Goal: Transaction & Acquisition: Purchase product/service

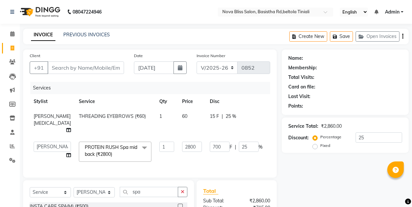
select select "6211"
select select "70880"
select select "service"
select select "70880"
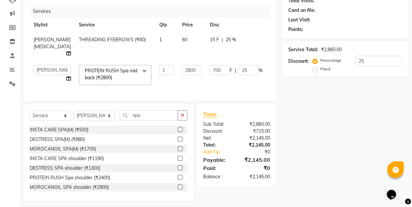
scroll to position [66, 0]
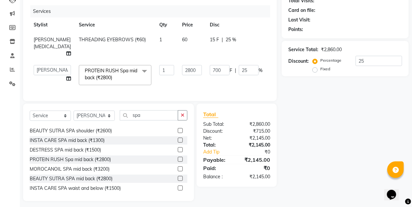
click at [293, 198] on main "INVOICE PREVIOUS INVOICES Create New Save Open Invoices Client +91 Date [DATE] …" at bounding box center [216, 81] width 392 height 258
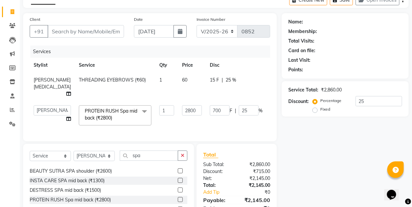
scroll to position [32, 0]
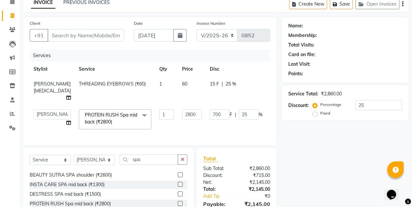
click at [182, 157] on icon "button" at bounding box center [183, 159] width 4 height 5
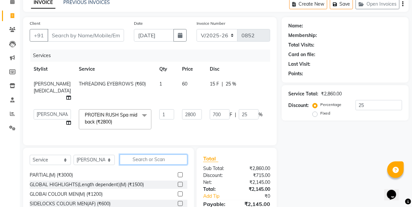
scroll to position [362, 0]
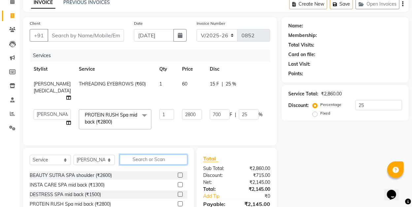
click at [143, 154] on input "text" at bounding box center [154, 159] width 68 height 10
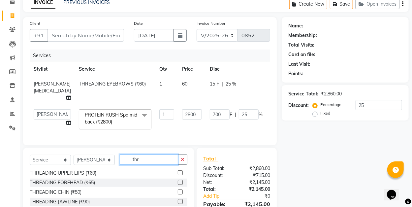
scroll to position [11, 0]
type input "thr"
click at [178, 170] on label at bounding box center [180, 172] width 5 height 5
click at [178, 171] on input "checkbox" at bounding box center [180, 173] width 4 height 4
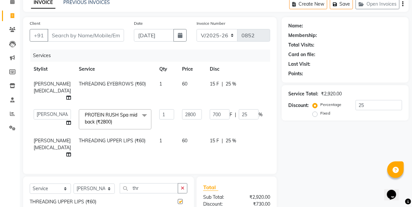
checkbox input "false"
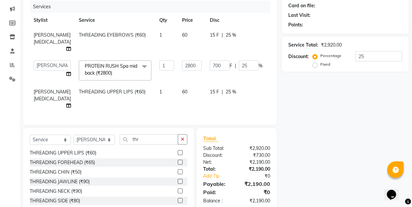
scroll to position [0, 0]
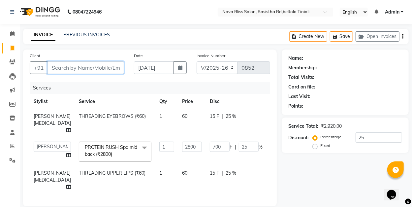
click at [85, 67] on input "Client" at bounding box center [85, 67] width 76 height 13
type input "7"
type input "0"
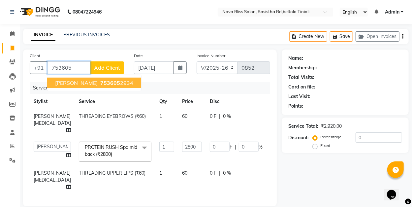
click at [99, 84] on ngb-highlight "753605 2934" at bounding box center [116, 82] width 34 height 7
type input "7536052934"
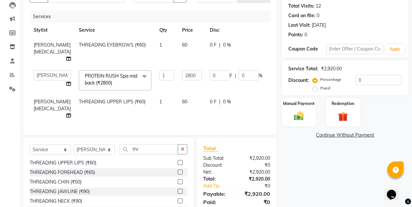
scroll to position [98, 0]
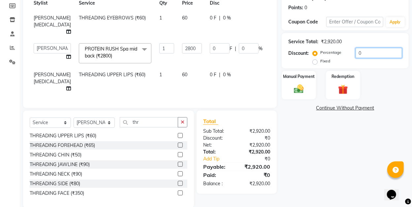
click at [361, 49] on input "0" at bounding box center [378, 53] width 46 height 10
type input "56"
type input "2"
type input "700"
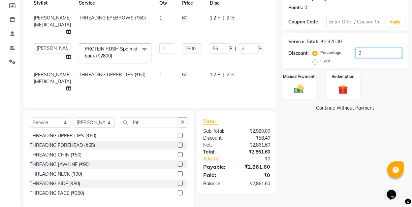
type input "25"
click at [225, 78] on td "15 F | 25 %" at bounding box center [236, 81] width 61 height 29
select select "70880"
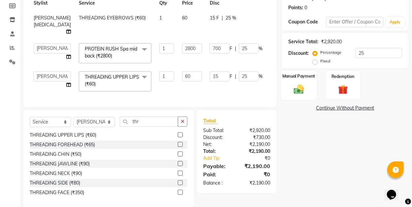
click at [302, 88] on img at bounding box center [298, 89] width 16 height 12
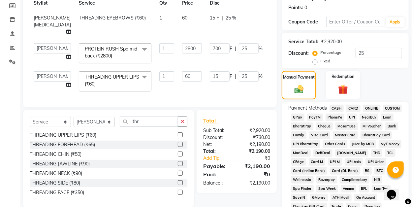
click at [336, 106] on span "CASH" at bounding box center [336, 108] width 14 height 8
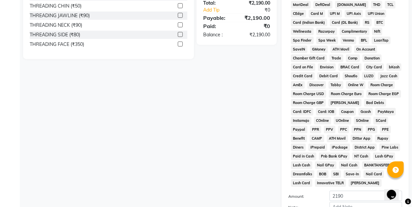
scroll to position [315, 0]
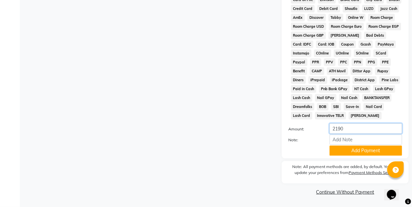
click at [345, 129] on input "2190" at bounding box center [365, 128] width 73 height 10
type input "2000"
click at [365, 150] on button "Add Payment" at bounding box center [365, 150] width 73 height 10
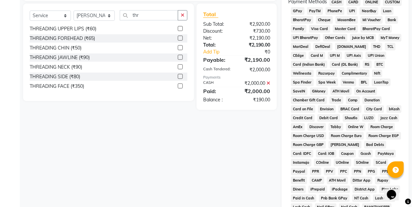
scroll to position [184, 0]
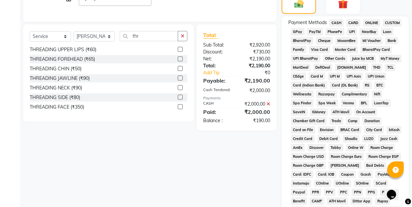
click at [301, 30] on span "GPay" at bounding box center [298, 32] width 14 height 8
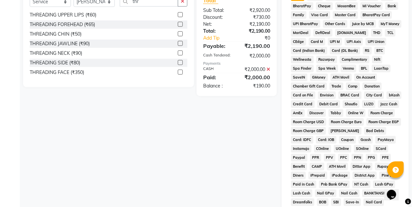
scroll to position [315, 0]
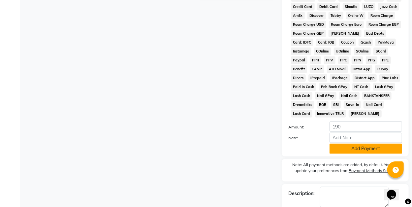
click at [353, 149] on button "Add Payment" at bounding box center [365, 148] width 73 height 10
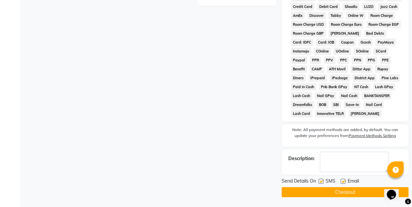
click at [352, 193] on button "Checkout" at bounding box center [345, 192] width 127 height 10
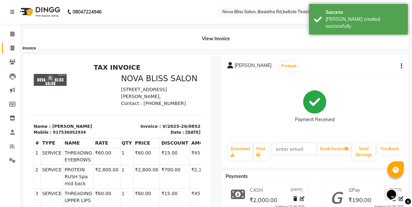
click at [12, 47] on icon at bounding box center [13, 47] width 4 height 5
select select "service"
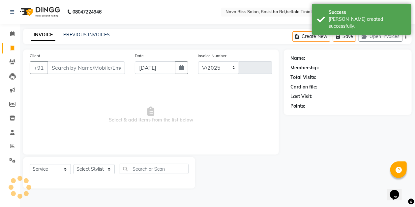
select select "6211"
type input "0853"
click at [11, 35] on icon at bounding box center [12, 33] width 4 height 5
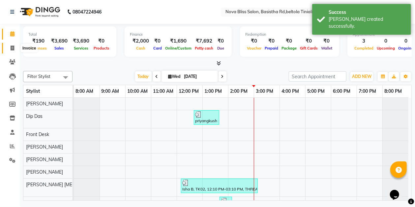
click at [12, 47] on icon at bounding box center [13, 47] width 4 height 5
select select "6211"
select select "service"
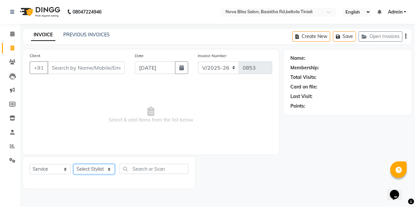
click at [90, 168] on select "Select Stylist [PERSON_NAME] [PERSON_NAME] [PERSON_NAME] Dip [PERSON_NAME] jara…" at bounding box center [94, 169] width 41 height 10
select select "70880"
click at [74, 164] on select "Select Stylist [PERSON_NAME] [PERSON_NAME] [PERSON_NAME] Dip [PERSON_NAME] jara…" at bounding box center [94, 169] width 41 height 10
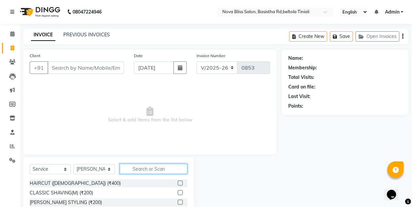
click at [137, 169] on input "text" at bounding box center [154, 169] width 68 height 10
type input "thr"
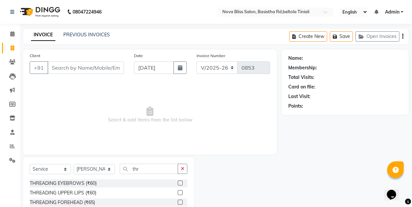
click at [178, 183] on label at bounding box center [180, 182] width 5 height 5
click at [178, 183] on input "checkbox" at bounding box center [180, 183] width 4 height 4
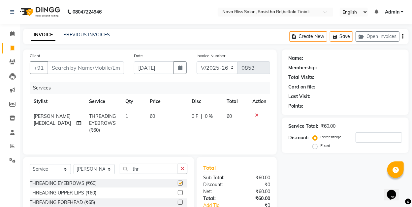
checkbox input "false"
click at [88, 170] on select "Select Stylist [PERSON_NAME] [PERSON_NAME] [PERSON_NAME] Dip [PERSON_NAME] jara…" at bounding box center [94, 169] width 41 height 10
select select "89432"
click at [74, 164] on select "Select Stylist [PERSON_NAME] [PERSON_NAME] [PERSON_NAME] Dip [PERSON_NAME] jara…" at bounding box center [94, 169] width 41 height 10
click at [184, 169] on icon "button" at bounding box center [183, 168] width 4 height 5
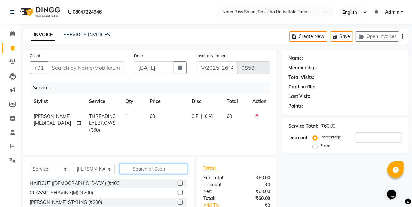
click at [146, 168] on input "text" at bounding box center [154, 169] width 68 height 10
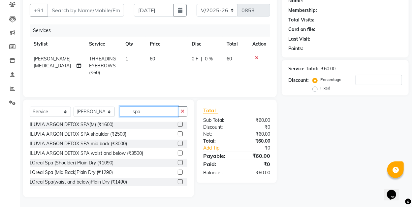
scroll to position [176, 0]
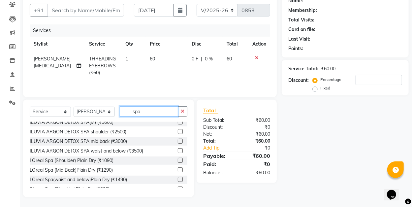
type input "spa"
click at [178, 170] on label at bounding box center [180, 169] width 5 height 5
click at [178, 170] on input "checkbox" at bounding box center [180, 170] width 4 height 4
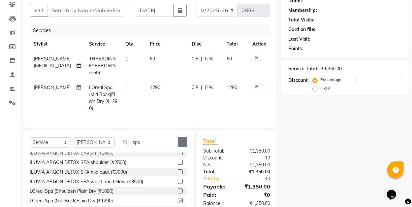
checkbox input "false"
click at [183, 144] on icon "button" at bounding box center [183, 141] width 4 height 5
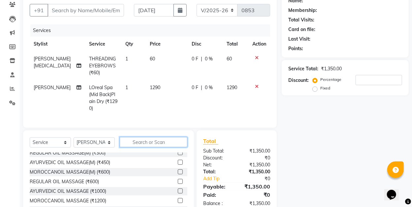
click at [143, 144] on input "text" at bounding box center [154, 142] width 68 height 10
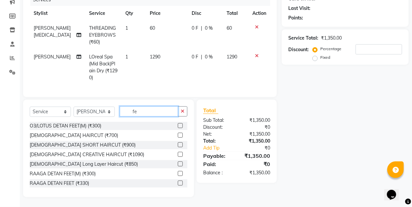
scroll to position [91, 0]
type input "fe"
click at [178, 164] on label at bounding box center [180, 163] width 5 height 5
click at [178, 164] on input "checkbox" at bounding box center [180, 164] width 4 height 4
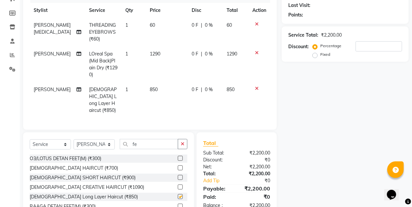
checkbox input "false"
click at [359, 47] on input "number" at bounding box center [378, 46] width 46 height 10
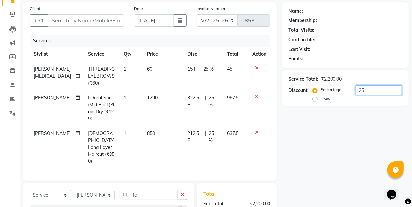
scroll to position [25, 0]
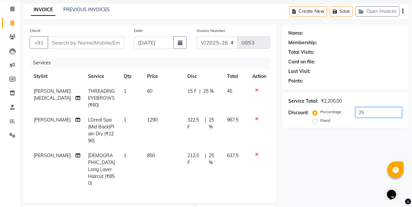
type input "25"
click at [80, 44] on input "Client" at bounding box center [85, 42] width 76 height 13
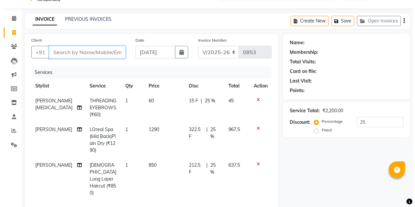
scroll to position [3, 0]
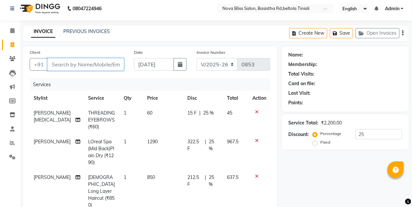
click at [92, 64] on input "Client" at bounding box center [85, 64] width 76 height 13
type input "6"
type input "0"
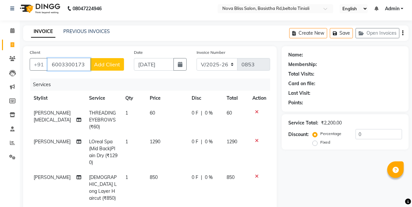
type input "6003300173"
click at [107, 63] on span "Add Client" at bounding box center [107, 64] width 26 height 7
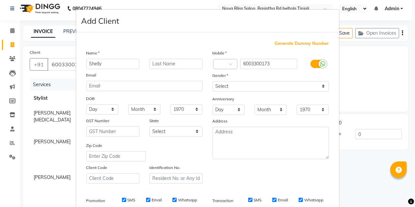
type input "Shelly"
click at [172, 60] on input "text" at bounding box center [175, 64] width 53 height 10
type input "maam"
click at [240, 84] on select "Select [DEMOGRAPHIC_DATA] [DEMOGRAPHIC_DATA] Other Prefer Not To Say" at bounding box center [271, 86] width 116 height 10
select select "[DEMOGRAPHIC_DATA]"
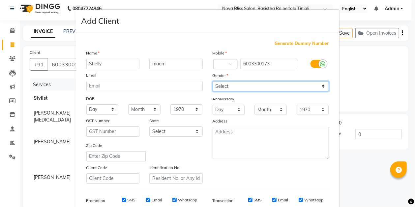
click at [213, 81] on select "Select [DEMOGRAPHIC_DATA] [DEMOGRAPHIC_DATA] Other Prefer Not To Say" at bounding box center [271, 86] width 116 height 10
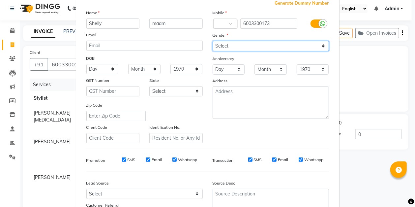
scroll to position [97, 0]
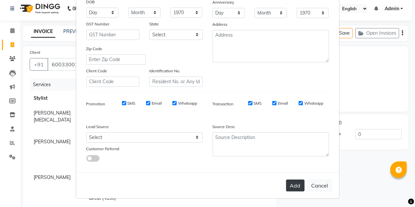
click at [299, 185] on button "Add" at bounding box center [295, 185] width 18 height 12
click at [315, 183] on button "Cancel" at bounding box center [319, 185] width 25 height 13
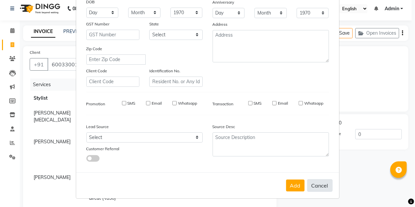
select select
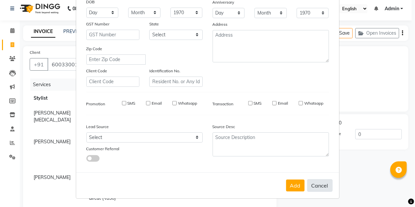
select select
checkbox input "false"
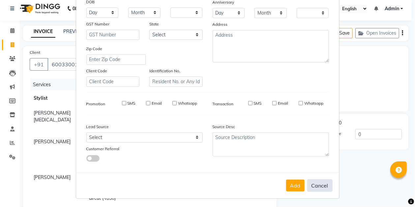
checkbox input "false"
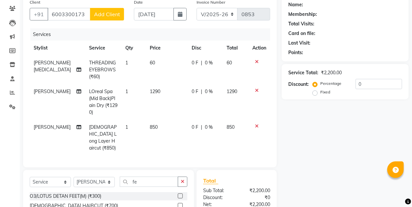
scroll to position [91, 0]
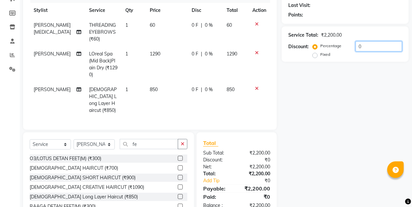
click at [360, 45] on input "0" at bounding box center [378, 46] width 46 height 10
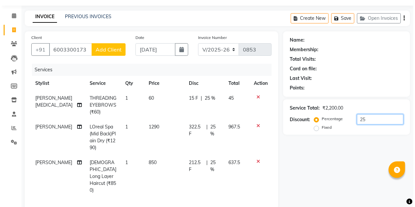
scroll to position [10, 0]
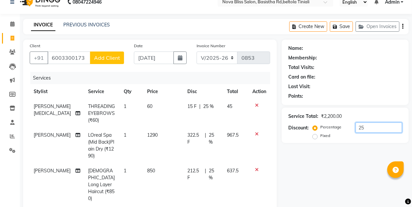
type input "25"
click at [112, 57] on span "Add Client" at bounding box center [107, 57] width 26 height 7
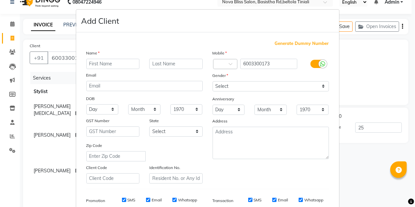
click at [112, 61] on input "text" at bounding box center [112, 64] width 53 height 10
type input "[PERSON_NAME]"
click at [178, 64] on input "text" at bounding box center [175, 64] width 53 height 10
type input "maam"
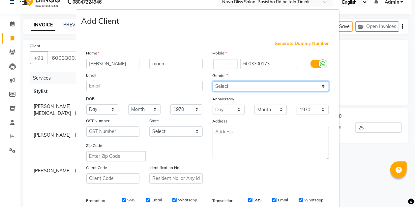
click at [231, 84] on select "Select [DEMOGRAPHIC_DATA] [DEMOGRAPHIC_DATA] Other Prefer Not To Say" at bounding box center [271, 86] width 116 height 10
select select "[DEMOGRAPHIC_DATA]"
click at [213, 81] on select "Select [DEMOGRAPHIC_DATA] [DEMOGRAPHIC_DATA] Other Prefer Not To Say" at bounding box center [271, 86] width 116 height 10
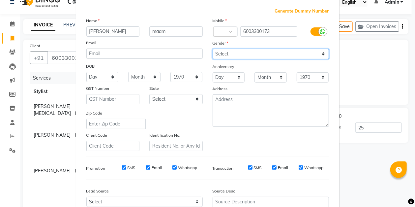
scroll to position [97, 0]
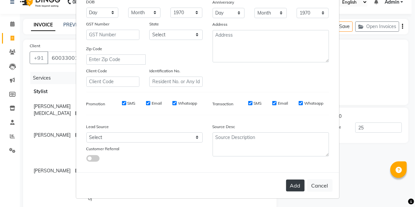
click at [296, 183] on button "Add" at bounding box center [295, 185] width 18 height 12
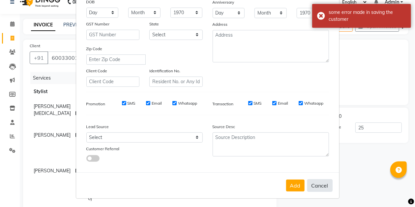
click at [316, 187] on button "Cancel" at bounding box center [319, 185] width 25 height 13
select select
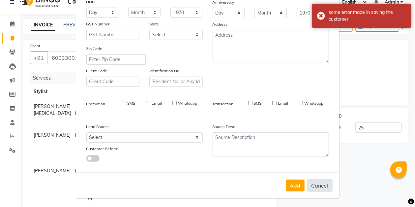
select select
checkbox input "false"
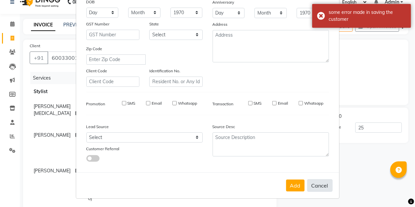
checkbox input "false"
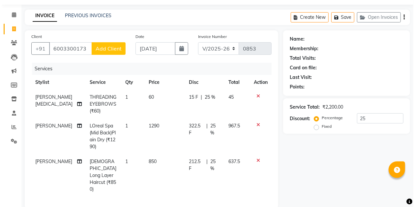
scroll to position [0, 0]
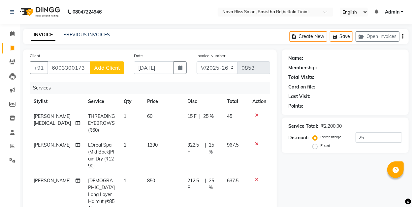
click at [101, 66] on span "Add Client" at bounding box center [107, 67] width 26 height 7
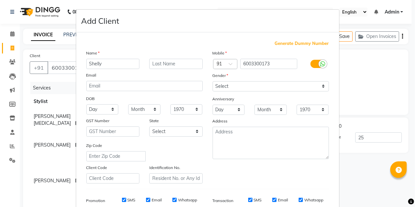
type input "Shelly"
click at [178, 65] on input "text" at bounding box center [175, 64] width 53 height 10
type input "maam"
click at [245, 84] on select "Select [DEMOGRAPHIC_DATA] [DEMOGRAPHIC_DATA] Other Prefer Not To Say" at bounding box center [271, 86] width 116 height 10
select select "[DEMOGRAPHIC_DATA]"
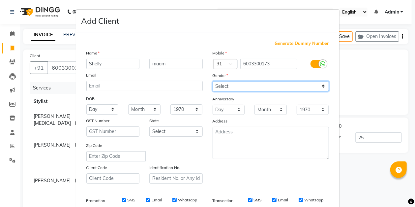
click at [213, 81] on select "Select [DEMOGRAPHIC_DATA] [DEMOGRAPHIC_DATA] Other Prefer Not To Say" at bounding box center [271, 86] width 116 height 10
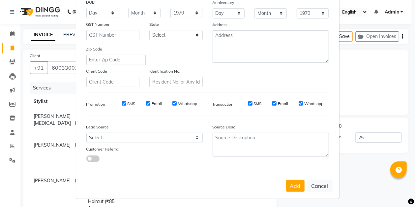
scroll to position [97, 0]
click at [297, 184] on button "Add" at bounding box center [295, 185] width 18 height 12
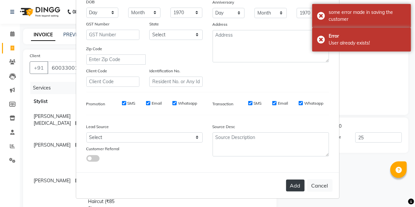
click at [293, 184] on button "Add" at bounding box center [295, 185] width 18 height 12
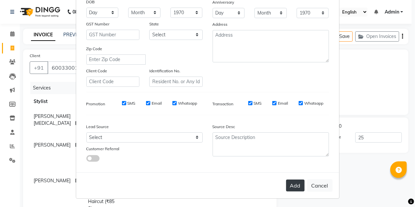
click at [293, 184] on button "Add" at bounding box center [295, 185] width 18 height 12
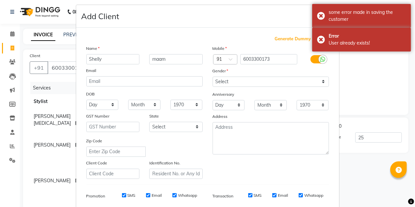
scroll to position [0, 0]
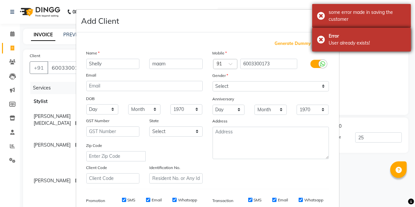
click at [322, 38] on div "Error User already exists!" at bounding box center [361, 40] width 99 height 24
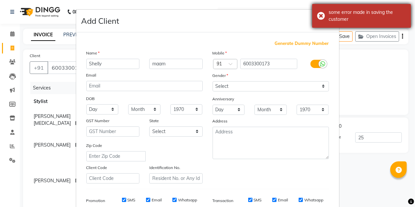
click at [320, 15] on div "some error made in saving the customer" at bounding box center [361, 16] width 99 height 24
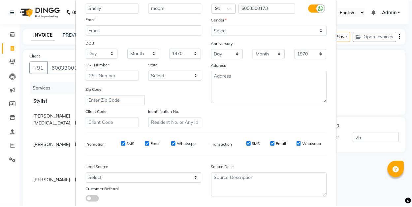
scroll to position [97, 0]
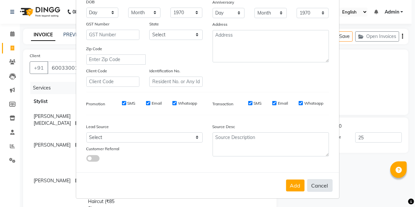
click at [320, 186] on button "Cancel" at bounding box center [319, 185] width 25 height 13
select select
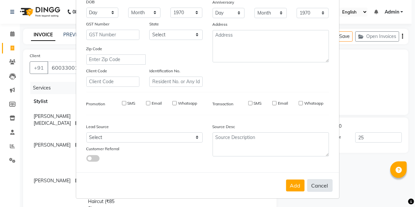
select select
checkbox input "false"
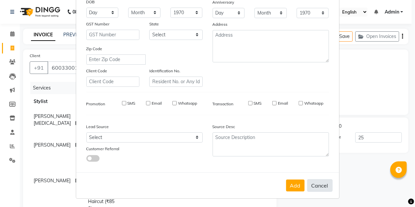
checkbox input "false"
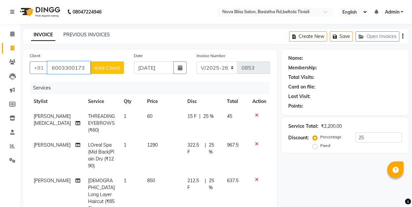
click at [82, 67] on input "6003300173" at bounding box center [68, 67] width 43 height 13
type input "600330017"
type input "0"
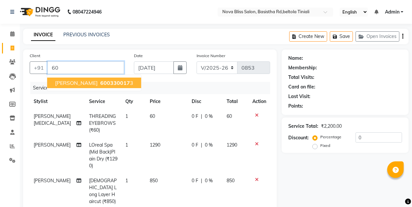
type input "6"
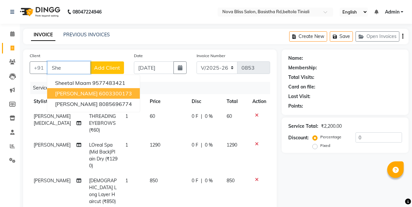
click at [112, 92] on ngb-highlight "6003300173" at bounding box center [115, 93] width 33 height 7
type input "6003300173"
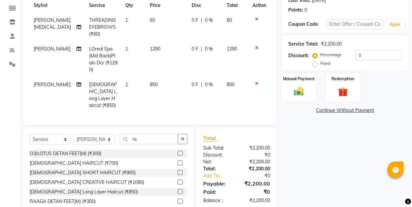
scroll to position [110, 0]
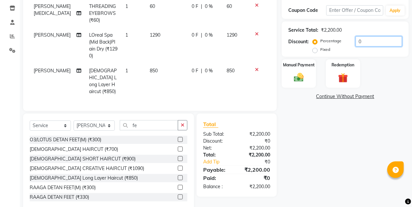
click at [360, 39] on input "0" at bounding box center [378, 41] width 46 height 10
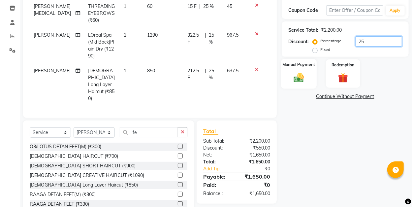
type input "25"
click at [299, 76] on img at bounding box center [298, 78] width 16 height 12
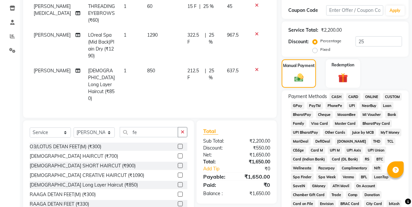
click at [299, 105] on span "GPay" at bounding box center [298, 106] width 14 height 8
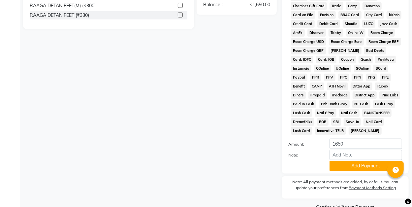
scroll to position [308, 0]
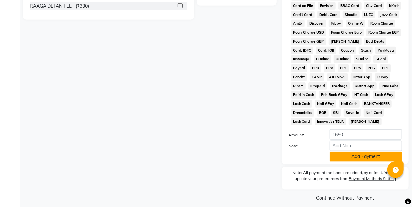
click at [369, 159] on button "Add Payment" at bounding box center [365, 156] width 73 height 10
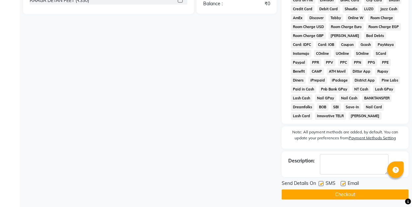
scroll to position [318, 0]
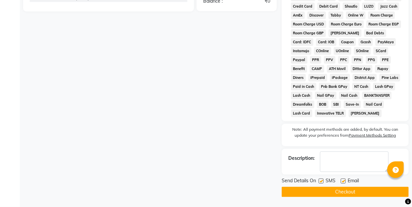
click at [351, 192] on button "Checkout" at bounding box center [345, 192] width 127 height 10
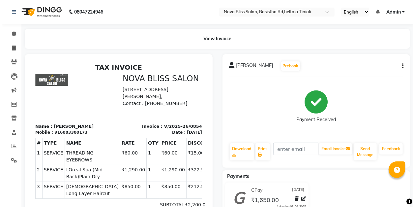
scroll to position [8, 0]
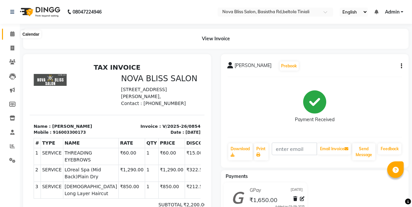
click at [11, 35] on icon at bounding box center [12, 33] width 4 height 5
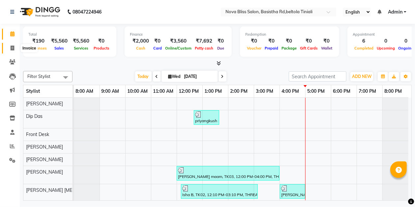
click at [13, 48] on icon at bounding box center [13, 47] width 4 height 5
select select "service"
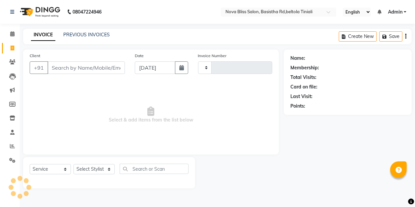
type input "0855"
select select "6211"
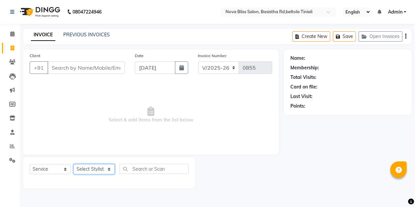
click at [95, 169] on select "Select Stylist [PERSON_NAME] [PERSON_NAME] [PERSON_NAME] Dip [PERSON_NAME] jara…" at bounding box center [94, 169] width 41 height 10
select select "85231"
click at [74, 164] on select "Select Stylist [PERSON_NAME] [PERSON_NAME] [PERSON_NAME] Dip [PERSON_NAME] jara…" at bounding box center [94, 169] width 41 height 10
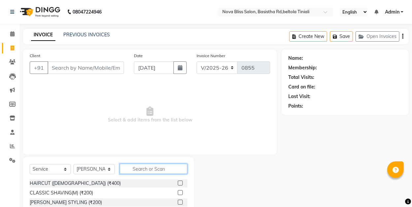
click at [137, 170] on input "text" at bounding box center [154, 169] width 68 height 10
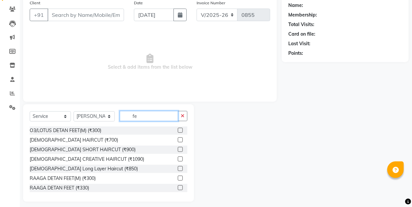
scroll to position [57, 0]
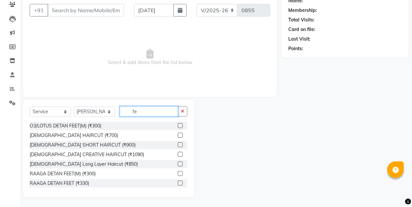
type input "fe"
click at [178, 164] on label at bounding box center [180, 163] width 5 height 5
click at [178, 164] on input "checkbox" at bounding box center [180, 164] width 4 height 4
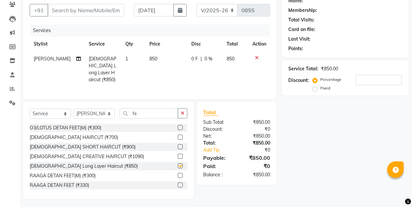
checkbox input "false"
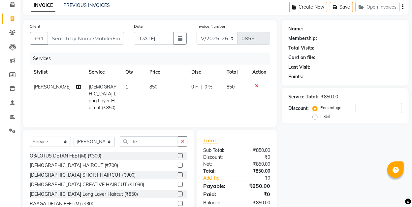
scroll to position [0, 0]
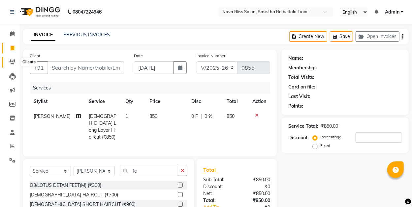
click at [13, 60] on icon at bounding box center [12, 61] width 6 height 5
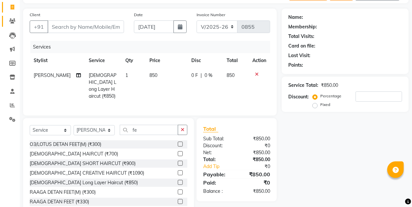
scroll to position [44, 0]
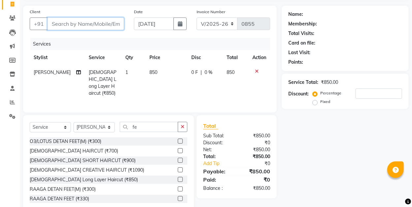
click at [105, 20] on input "Client" at bounding box center [85, 23] width 76 height 13
click at [101, 20] on input "Client" at bounding box center [85, 23] width 76 height 13
click at [102, 23] on input "Client" at bounding box center [85, 23] width 76 height 13
click at [55, 123] on select "Select Service Product Membership Package Voucher Prepaid Gift Card" at bounding box center [50, 127] width 41 height 10
select select "product"
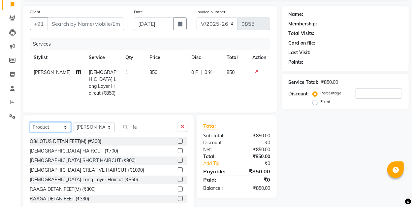
click at [30, 122] on select "Select Service Product Membership Package Voucher Prepaid Gift Card" at bounding box center [50, 127] width 41 height 10
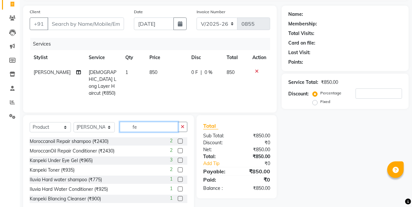
click at [135, 124] on input "fe" at bounding box center [149, 127] width 58 height 10
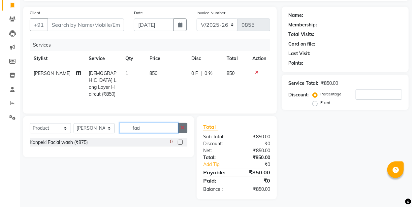
type input "faci"
click at [183, 123] on button "button" at bounding box center [183, 128] width 10 height 10
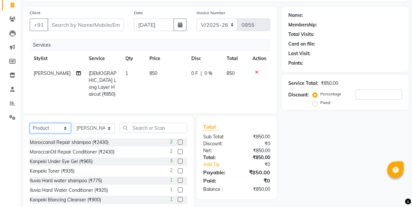
click at [60, 124] on select "Select Service Product Membership Package Voucher Prepaid Gift Card" at bounding box center [50, 128] width 41 height 10
select select "service"
click at [30, 123] on select "Select Service Product Membership Package Voucher Prepaid Gift Card" at bounding box center [50, 128] width 41 height 10
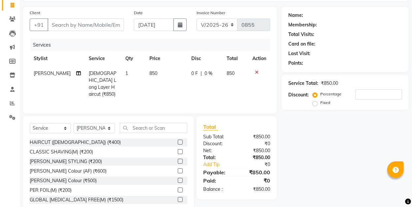
drag, startPoint x: 22, startPoint y: 183, endPoint x: 312, endPoint y: 141, distance: 292.7
click at [312, 141] on div "Name: Membership: Total Visits: Card on file: Last Visit: Points: Service Total…" at bounding box center [348, 110] width 132 height 207
click at [88, 25] on input "Client" at bounding box center [85, 24] width 76 height 13
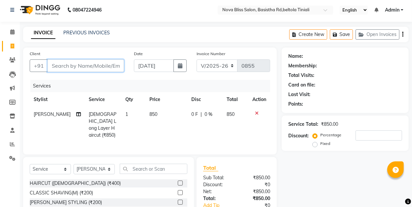
scroll to position [0, 0]
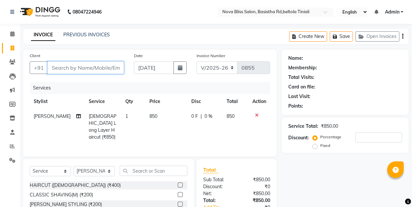
click at [86, 69] on input "Client" at bounding box center [85, 67] width 76 height 13
type input "8"
type input "0"
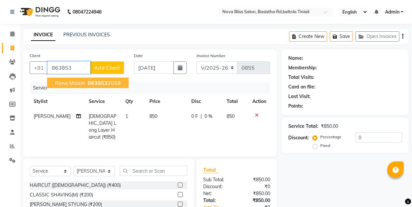
click at [110, 82] on ngb-highlight "863853 2058" at bounding box center [103, 82] width 34 height 7
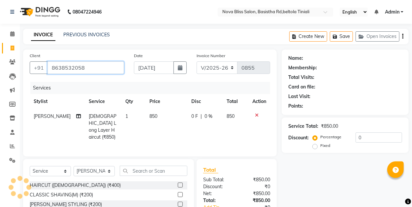
type input "8638532058"
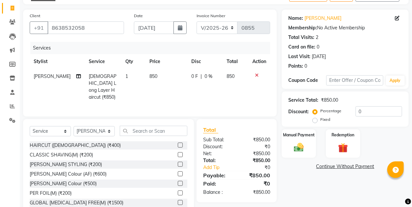
scroll to position [44, 0]
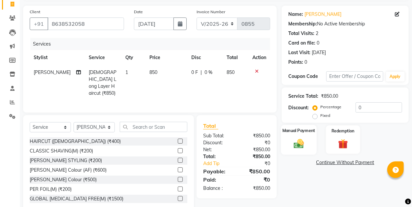
click at [299, 142] on img at bounding box center [298, 143] width 16 height 12
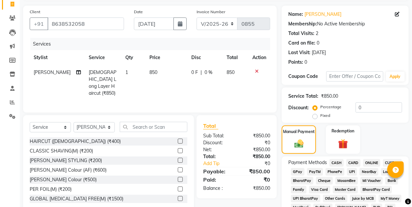
click at [340, 162] on span "CASH" at bounding box center [336, 163] width 14 height 8
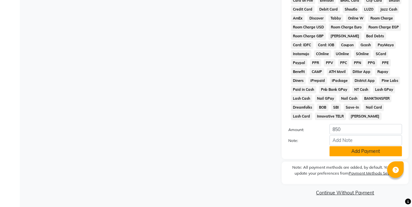
scroll to position [315, 0]
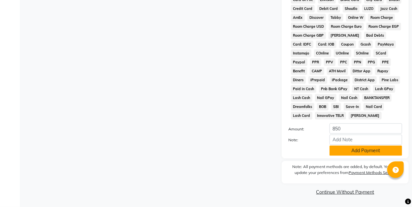
click at [357, 150] on button "Add Payment" at bounding box center [365, 150] width 73 height 10
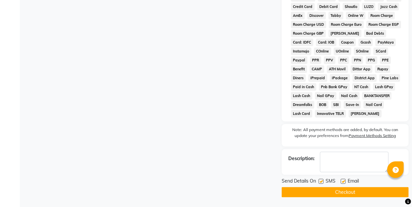
click at [354, 194] on button "Checkout" at bounding box center [345, 192] width 127 height 10
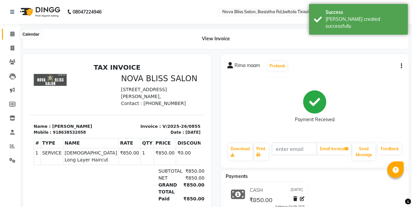
click at [12, 34] on icon at bounding box center [12, 33] width 4 height 5
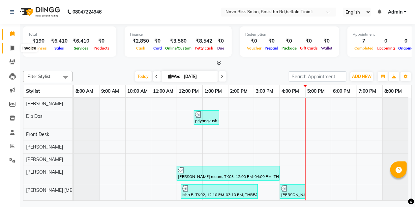
click at [11, 48] on icon at bounding box center [13, 47] width 4 height 5
select select "service"
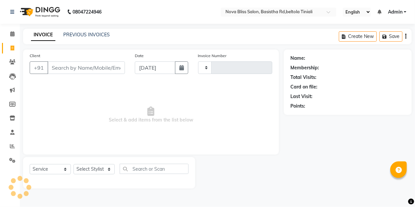
type input "0856"
select select "6211"
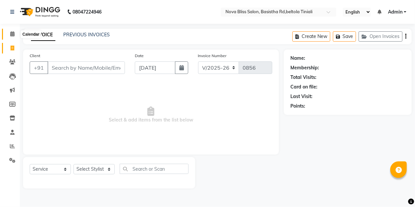
click at [11, 35] on icon at bounding box center [12, 33] width 4 height 5
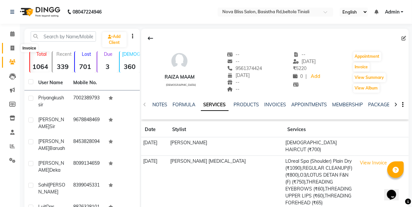
click at [13, 45] on icon at bounding box center [13, 47] width 4 height 5
select select "service"
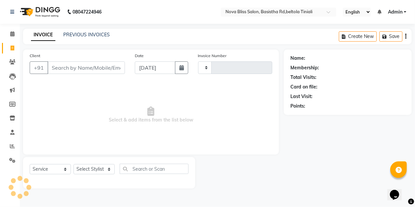
type input "0852"
select select "6211"
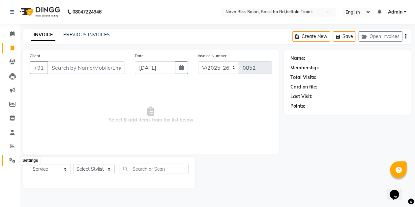
click at [12, 161] on icon at bounding box center [12, 160] width 6 height 5
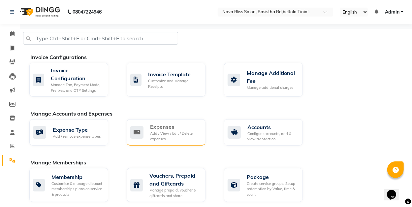
click at [158, 133] on div "Add / View / Edit / Delete expenses" at bounding box center [175, 136] width 50 height 11
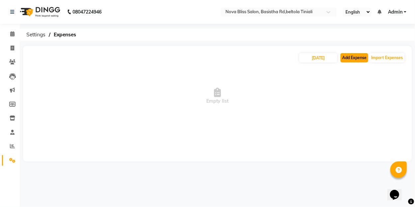
click at [356, 58] on button "Add Expense" at bounding box center [355, 57] width 28 height 9
select select "1"
select select "5200"
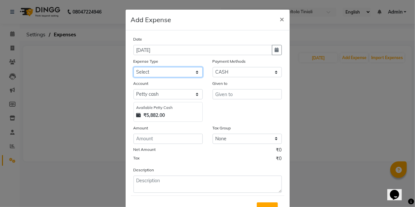
click at [165, 68] on select "Select AC repeair Advance Salary BEAUY ZONE biolume product cash return to clie…" at bounding box center [168, 72] width 69 height 10
select select "17990"
click at [134, 67] on select "Select AC repeair Advance Salary BEAUY ZONE biolume product cash return to clie…" at bounding box center [168, 72] width 69 height 10
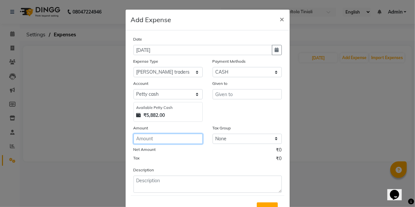
click at [148, 137] on input "number" at bounding box center [168, 139] width 69 height 10
type input "190"
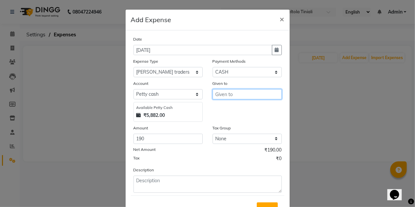
click at [224, 95] on input "text" at bounding box center [247, 94] width 69 height 10
click at [224, 108] on ngb-highlight "B ishaya B huyan" at bounding box center [240, 108] width 39 height 7
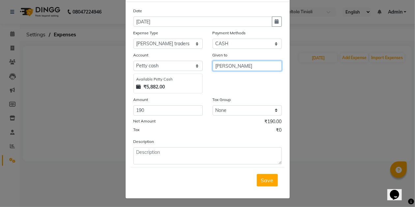
type input "[PERSON_NAME]"
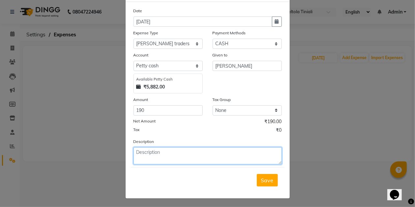
click at [157, 155] on textarea at bounding box center [208, 155] width 148 height 17
type textarea "a"
type textarea "hair oil"
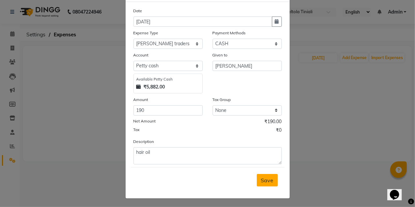
click at [265, 181] on span "Save" at bounding box center [267, 180] width 13 height 7
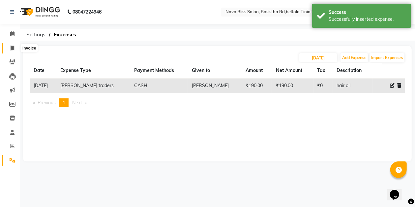
click at [11, 48] on icon at bounding box center [13, 47] width 4 height 5
select select "service"
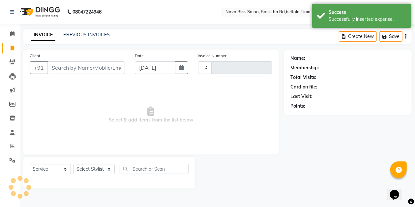
type input "0852"
select select "6211"
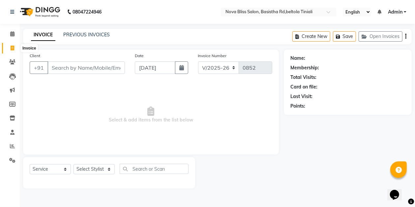
click at [12, 48] on icon at bounding box center [13, 47] width 4 height 5
select select "6211"
select select "service"
select select "6211"
select select "service"
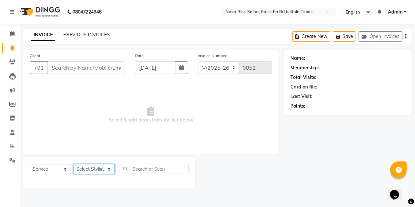
click at [96, 167] on select "Select Stylist [PERSON_NAME] [PERSON_NAME] [PERSON_NAME] Dip [PERSON_NAME] jara…" at bounding box center [94, 169] width 41 height 10
select select "89432"
click at [74, 164] on select "Select Stylist [PERSON_NAME] [PERSON_NAME] [PERSON_NAME] Dip [PERSON_NAME] jara…" at bounding box center [94, 169] width 41 height 10
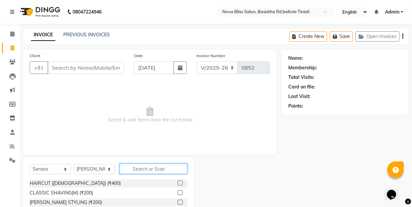
click at [151, 166] on input "text" at bounding box center [154, 169] width 68 height 10
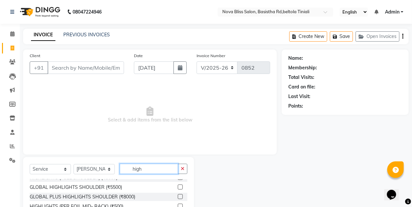
type input "high"
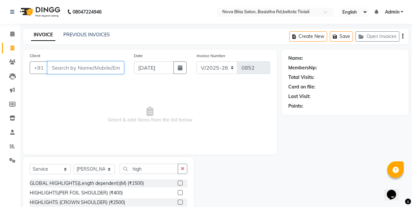
click at [104, 69] on input "Client" at bounding box center [85, 67] width 76 height 13
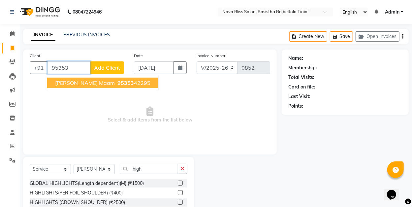
click at [117, 81] on span "95353" at bounding box center [125, 82] width 16 height 7
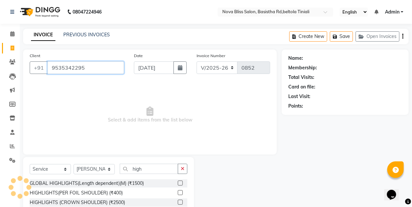
type input "9535342295"
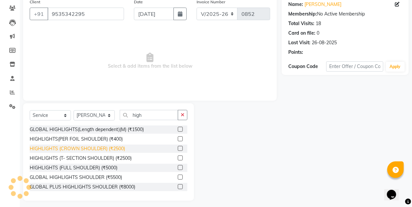
scroll to position [57, 0]
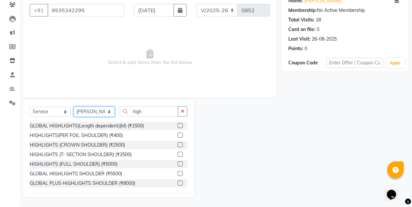
click at [96, 112] on select "Select Stylist [PERSON_NAME] [PERSON_NAME] [PERSON_NAME] Dip [PERSON_NAME] jara…" at bounding box center [94, 111] width 41 height 10
select select "53816"
click at [74, 106] on select "Select Stylist [PERSON_NAME] [PERSON_NAME] [PERSON_NAME] Dip [PERSON_NAME] jara…" at bounding box center [94, 111] width 41 height 10
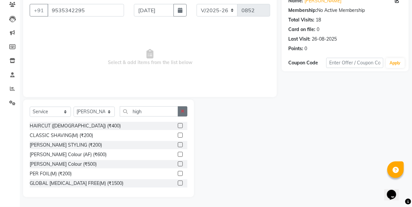
click at [181, 109] on icon "button" at bounding box center [183, 111] width 4 height 5
click at [152, 110] on input "text" at bounding box center [154, 111] width 68 height 10
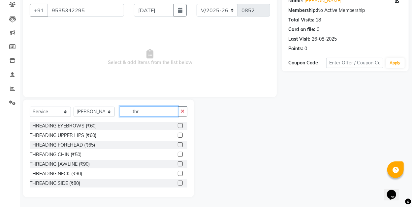
type input "thr"
click at [178, 124] on label at bounding box center [180, 125] width 5 height 5
click at [178, 124] on input "checkbox" at bounding box center [180, 126] width 4 height 4
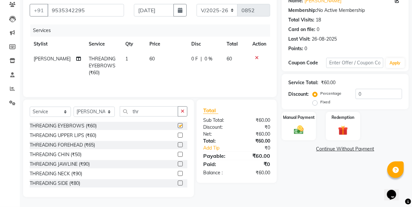
checkbox input "false"
click at [178, 135] on label at bounding box center [180, 135] width 5 height 5
click at [178, 135] on input "checkbox" at bounding box center [180, 135] width 4 height 4
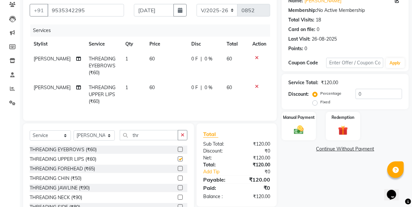
checkbox input "false"
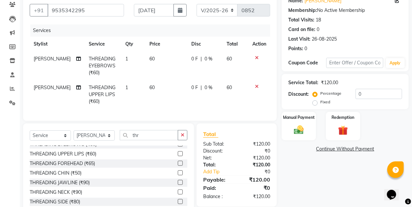
scroll to position [11, 0]
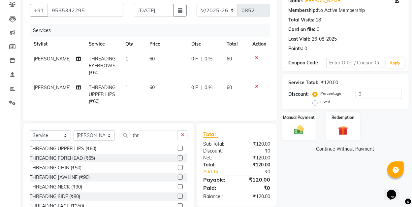
click at [178, 170] on label at bounding box center [180, 167] width 5 height 5
click at [178, 170] on input "checkbox" at bounding box center [180, 167] width 4 height 4
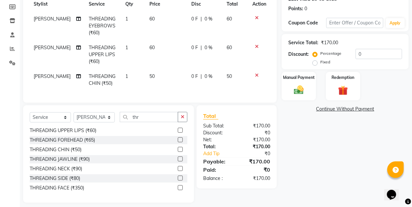
scroll to position [106, 0]
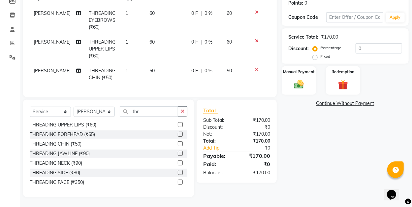
click at [178, 144] on label at bounding box center [180, 143] width 5 height 5
click at [178, 144] on input "checkbox" at bounding box center [180, 144] width 4 height 4
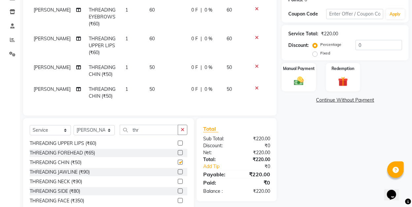
checkbox input "false"
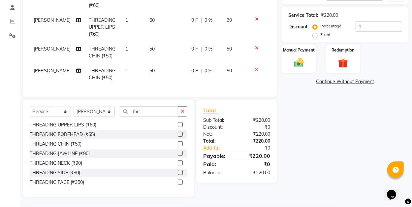
scroll to position [128, 0]
click at [291, 61] on img at bounding box center [298, 63] width 16 height 12
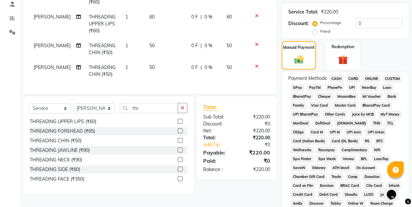
click at [295, 86] on span "GPay" at bounding box center [298, 88] width 14 height 8
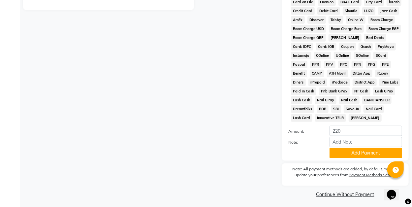
scroll to position [315, 0]
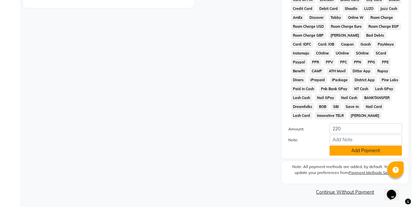
click at [361, 151] on button "Add Payment" at bounding box center [365, 150] width 73 height 10
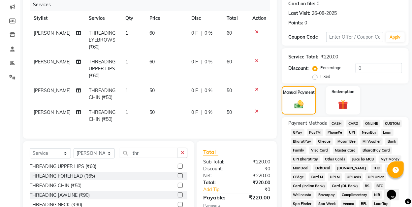
scroll to position [76, 0]
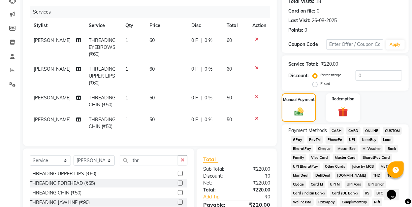
click at [299, 139] on span "GPay" at bounding box center [298, 140] width 14 height 8
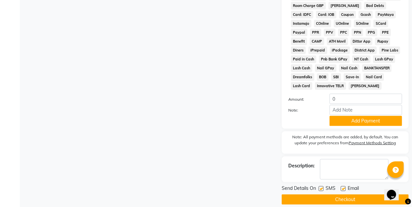
scroll to position [352, 0]
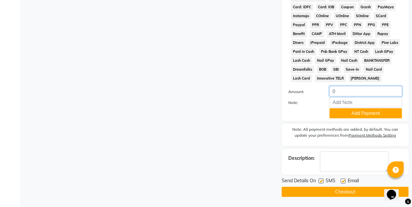
click at [332, 92] on input "0" at bounding box center [365, 91] width 73 height 10
type input "220"
click at [357, 112] on button "Add Payment" at bounding box center [365, 113] width 73 height 10
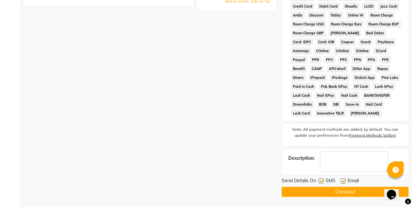
click at [353, 189] on button "Checkout" at bounding box center [345, 192] width 127 height 10
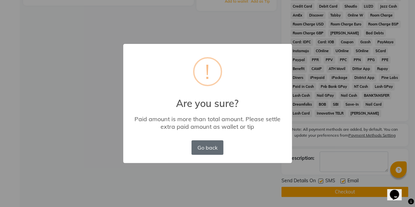
click at [206, 144] on button "Go back" at bounding box center [208, 147] width 32 height 15
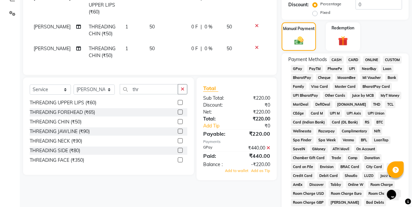
scroll to position [142, 0]
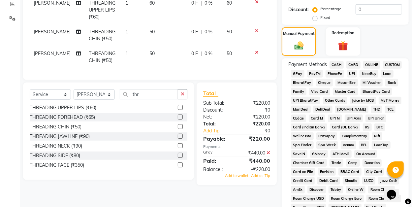
click at [266, 154] on icon at bounding box center [268, 152] width 4 height 5
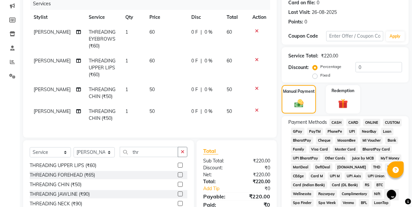
scroll to position [83, 0]
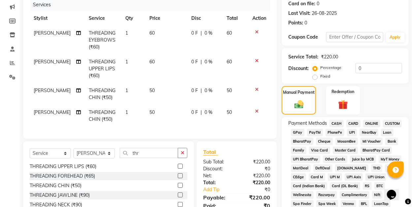
click at [297, 133] on span "GPay" at bounding box center [298, 133] width 14 height 8
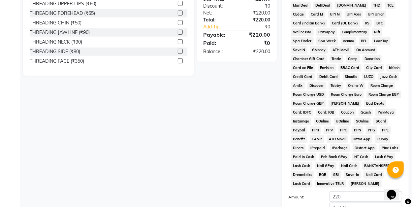
scroll to position [281, 0]
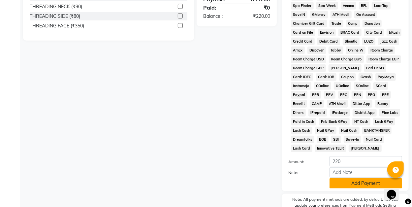
click at [354, 185] on button "Add Payment" at bounding box center [365, 183] width 73 height 10
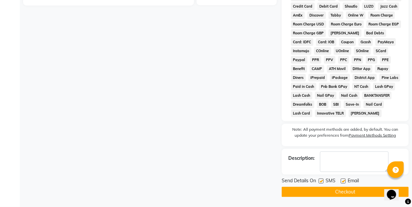
scroll to position [318, 0]
click at [347, 191] on button "Checkout" at bounding box center [345, 192] width 127 height 10
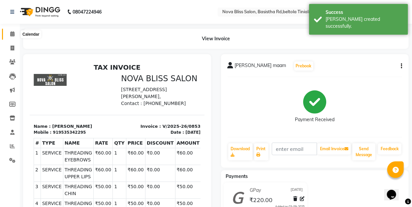
click at [13, 34] on icon at bounding box center [12, 33] width 4 height 5
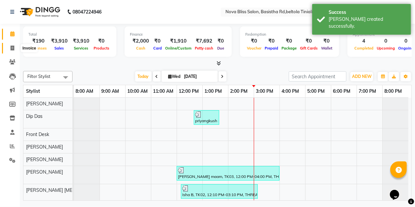
click at [13, 48] on icon at bounding box center [13, 47] width 4 height 5
select select "service"
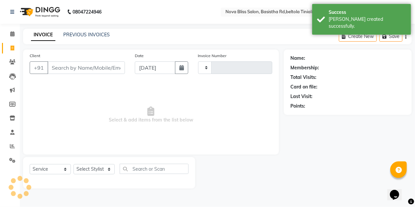
type input "0854"
select select "6211"
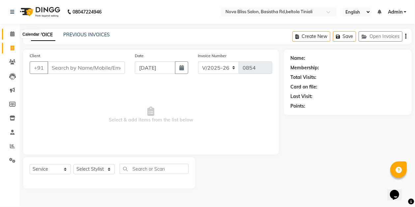
click at [9, 35] on span at bounding box center [13, 34] width 12 height 8
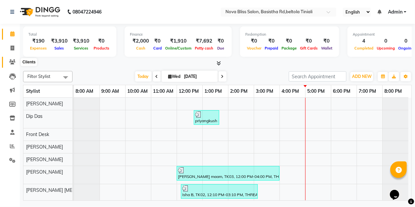
click at [12, 60] on icon at bounding box center [12, 61] width 6 height 5
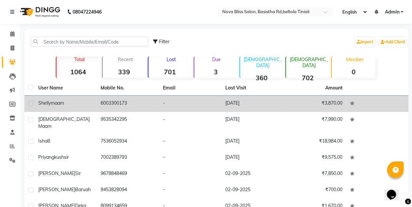
click at [251, 103] on td "[DATE]" at bounding box center [252, 104] width 62 height 16
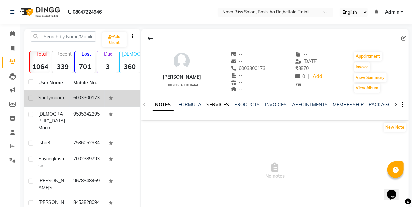
click at [223, 104] on link "SERVICES" at bounding box center [218, 105] width 22 height 6
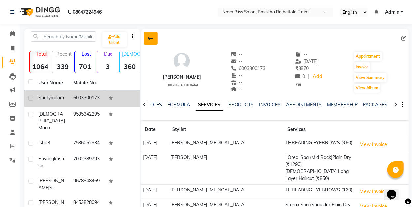
click at [148, 38] on icon at bounding box center [150, 38] width 5 height 5
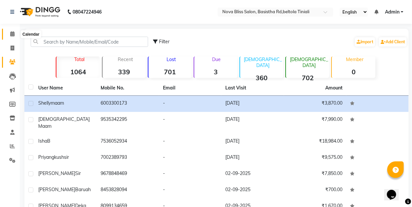
click at [11, 34] on icon at bounding box center [12, 33] width 4 height 5
